Goal: Task Accomplishment & Management: Complete application form

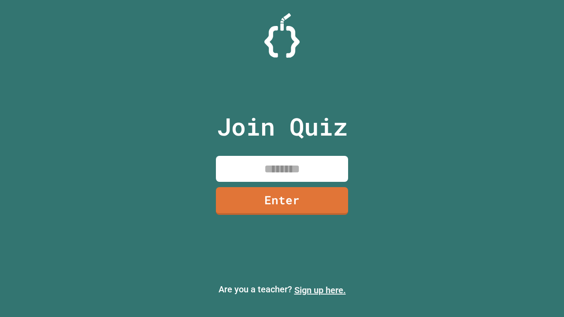
click at [320, 290] on link "Sign up here." at bounding box center [320, 290] width 52 height 11
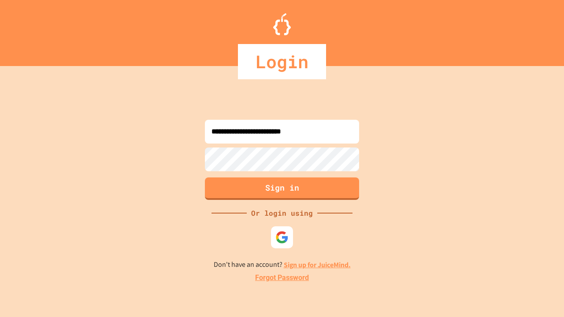
type input "**********"
